Goal: Task Accomplishment & Management: Use online tool/utility

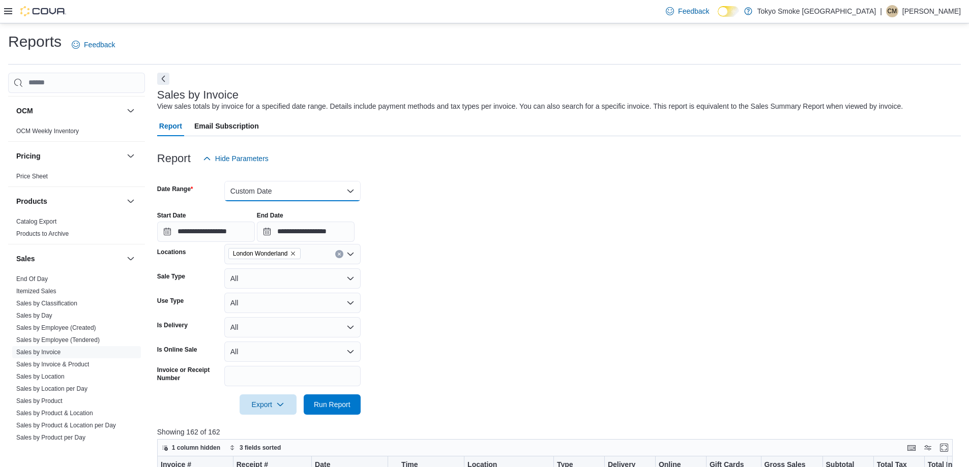
click at [298, 190] on button "Custom Date" at bounding box center [292, 191] width 136 height 20
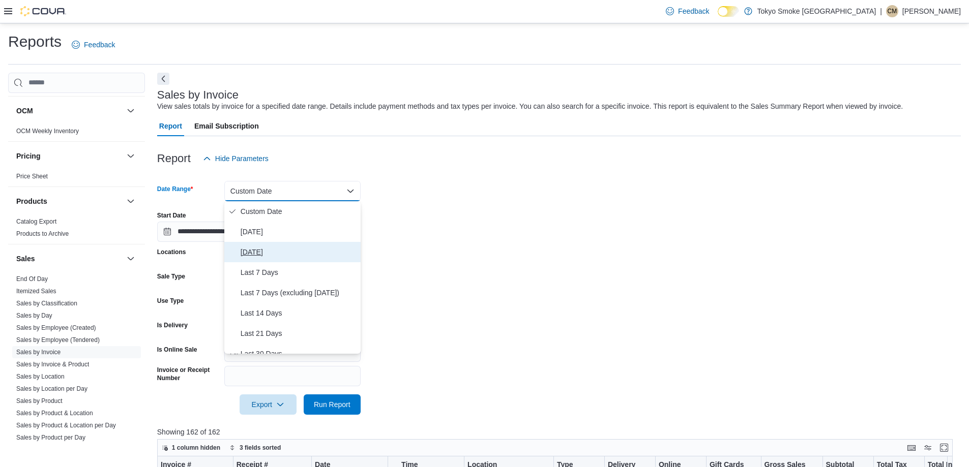
click at [274, 250] on span "Yesterday" at bounding box center [299, 252] width 116 height 12
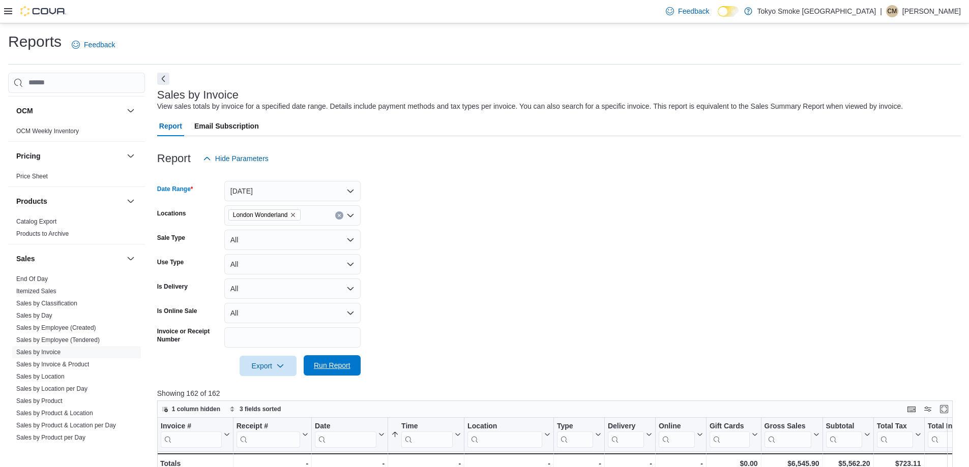
click at [337, 366] on span "Run Report" at bounding box center [332, 366] width 37 height 10
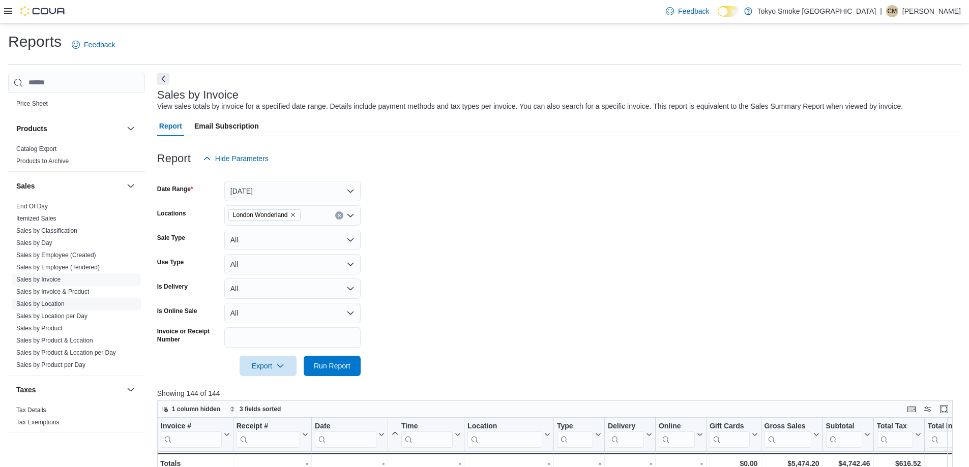
click at [57, 306] on link "Sales by Location" at bounding box center [40, 304] width 48 height 7
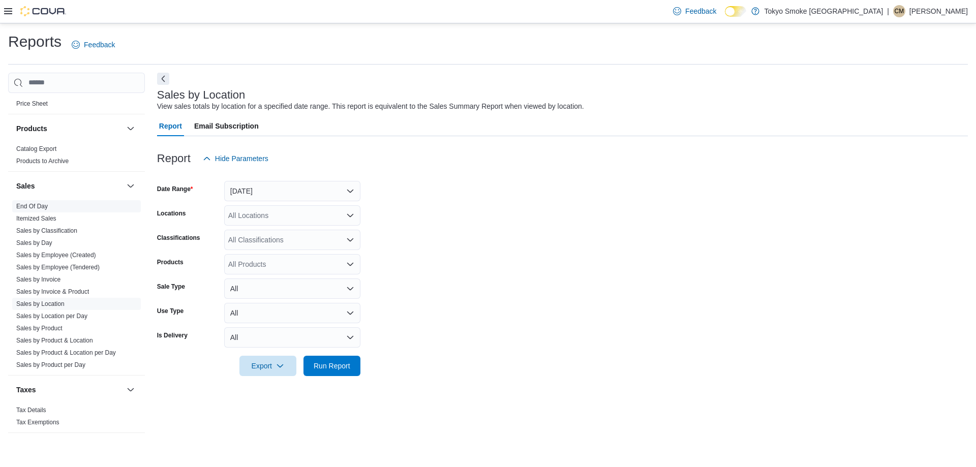
click at [36, 203] on link "End Of Day" at bounding box center [32, 206] width 32 height 7
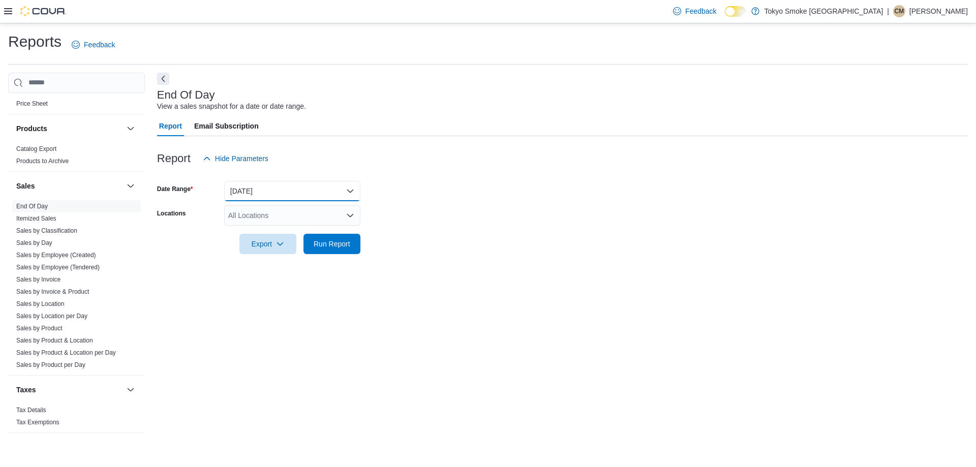
click at [280, 190] on button "Today" at bounding box center [292, 191] width 136 height 20
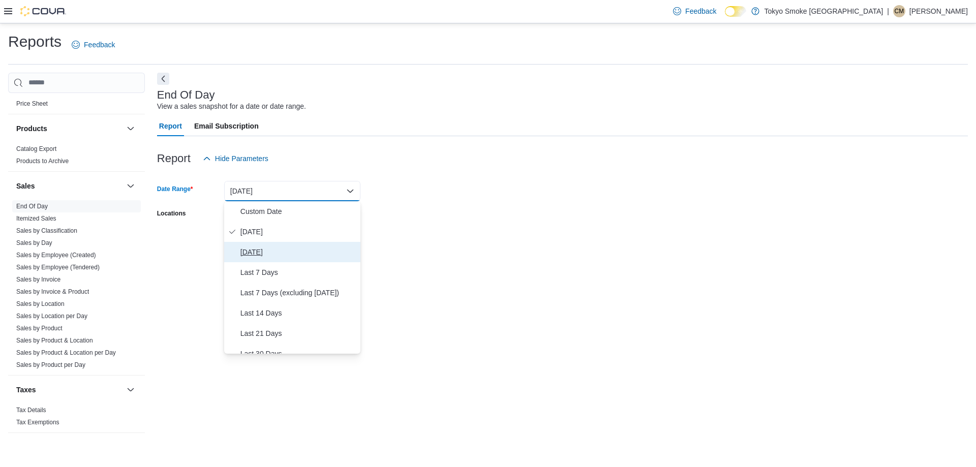
click at [253, 251] on span "Yesterday" at bounding box center [299, 252] width 116 height 12
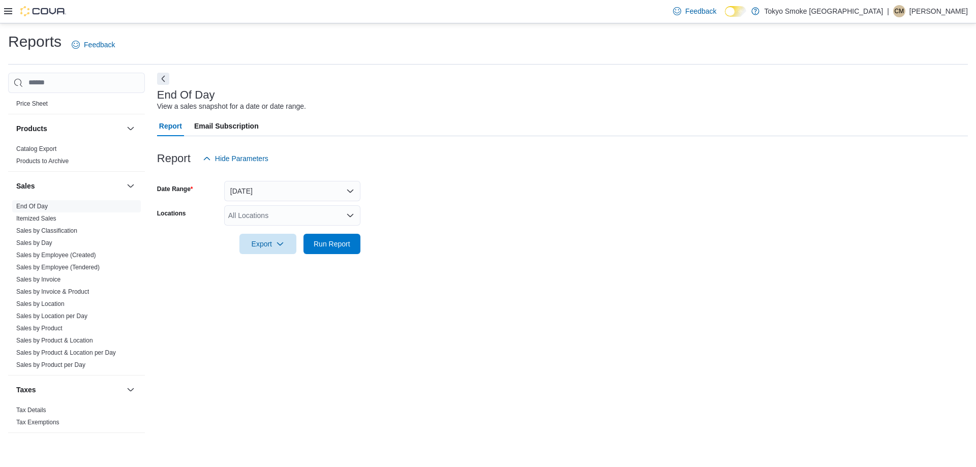
click at [239, 219] on div "All Locations" at bounding box center [292, 215] width 136 height 20
type input "**"
click at [247, 235] on icon "Choose from the following options" at bounding box center [245, 233] width 8 height 8
click at [562, 205] on form "Date Range Yesterday Locations London Wonderland Export Run Report" at bounding box center [562, 211] width 811 height 85
click at [318, 245] on span "Run Report" at bounding box center [332, 243] width 37 height 10
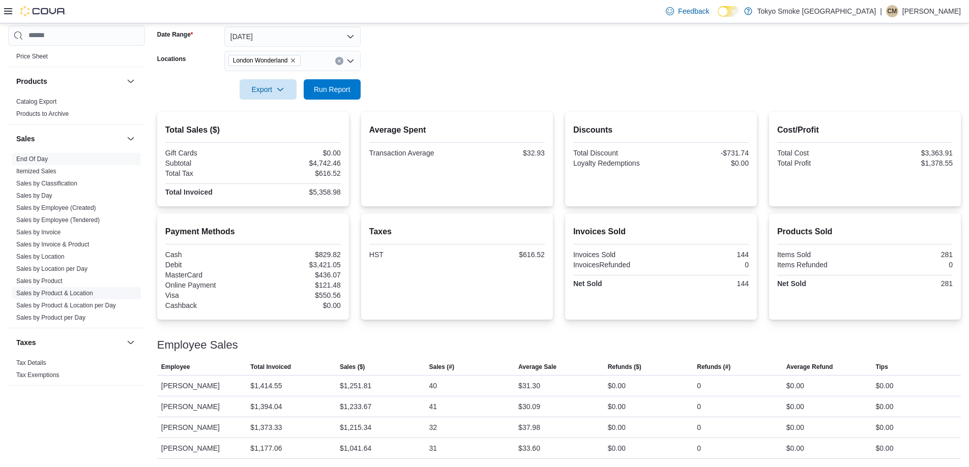
scroll to position [174, 0]
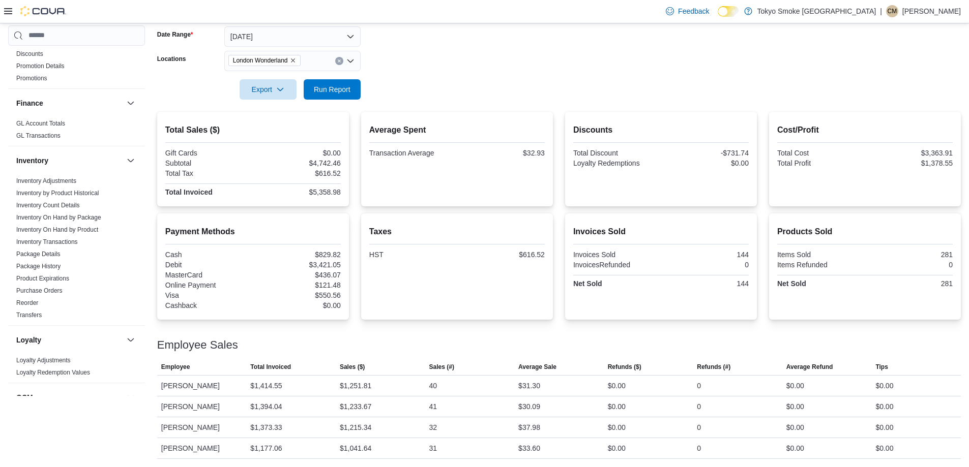
click at [937, 14] on p "Chris MacPhail" at bounding box center [931, 11] width 58 height 12
click at [911, 102] on button "Sign Out" at bounding box center [910, 99] width 94 height 16
